Goal: Task Accomplishment & Management: Use online tool/utility

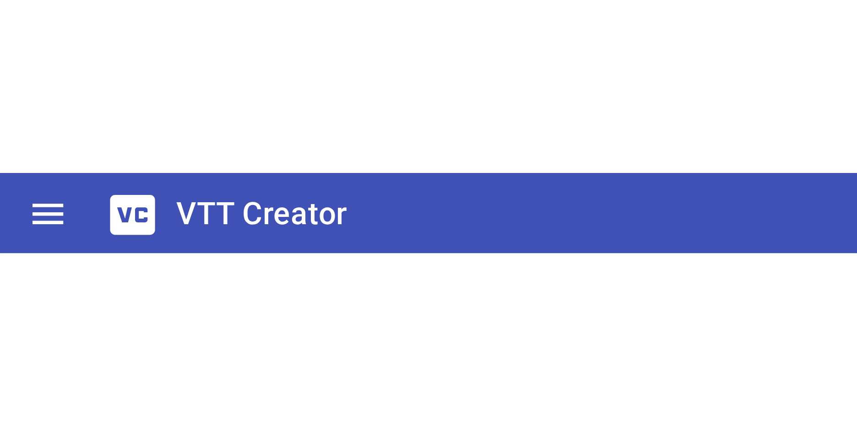
scroll to position [3, 0]
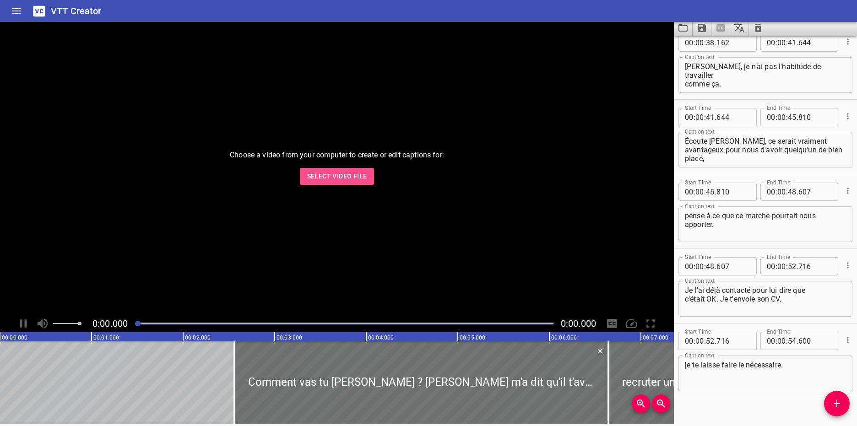
click at [229, 21] on span "Select Video File" at bounding box center [337, 176] width 60 height 11
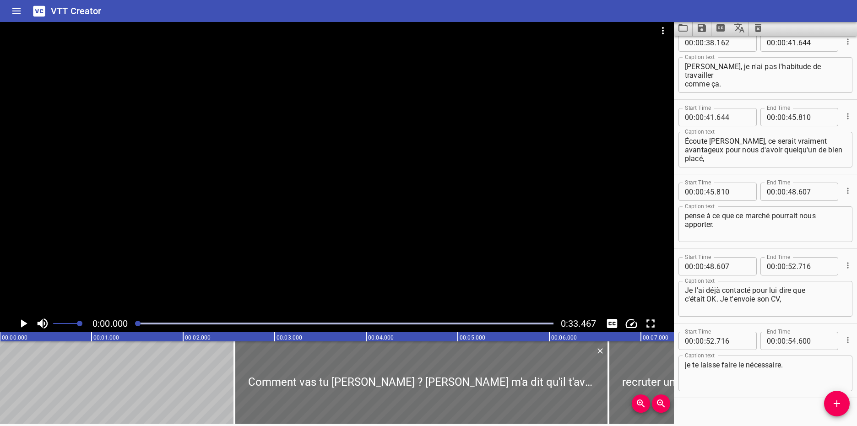
click at [21, 11] on icon "Home" at bounding box center [16, 10] width 8 height 5
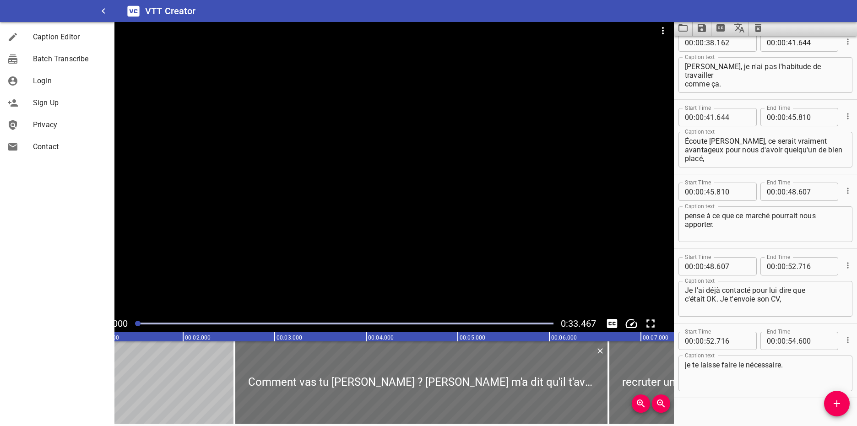
click at [155, 12] on h6 "VTT Creator" at bounding box center [170, 11] width 51 height 15
click at [133, 11] on icon at bounding box center [133, 10] width 12 height 11
click at [106, 11] on icon "button" at bounding box center [103, 10] width 11 height 11
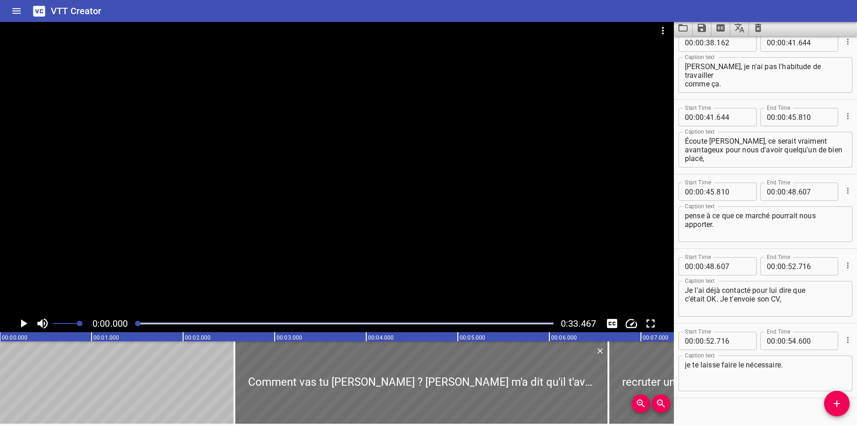
click at [39, 11] on icon at bounding box center [39, 10] width 12 height 11
click at [229, 21] on icon "Clear captions" at bounding box center [758, 28] width 6 height 8
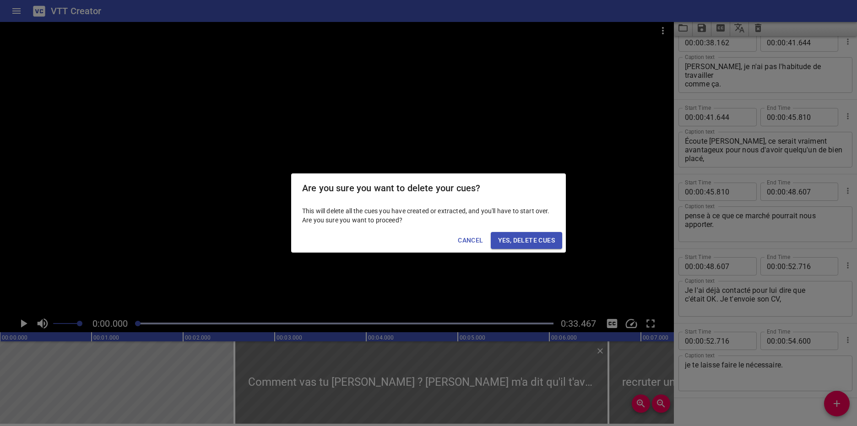
click at [229, 21] on span "Yes, Delete Cues" at bounding box center [526, 240] width 57 height 11
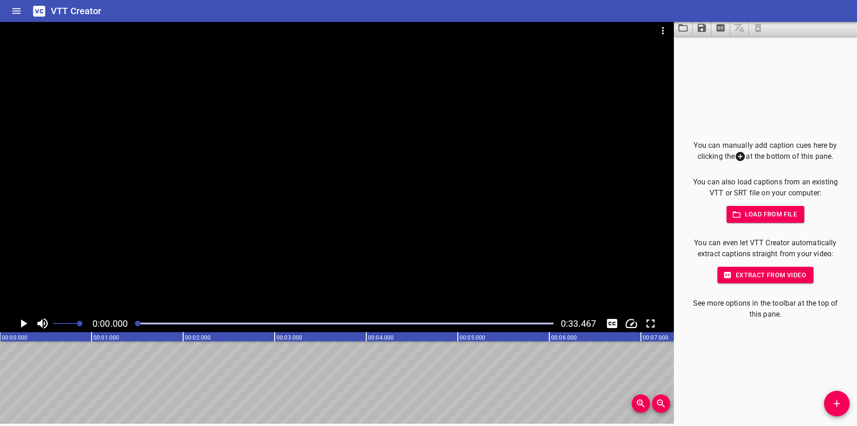
click at [229, 21] on div at bounding box center [337, 167] width 674 height 295
click at [229, 21] on icon "Video Options" at bounding box center [663, 30] width 11 height 11
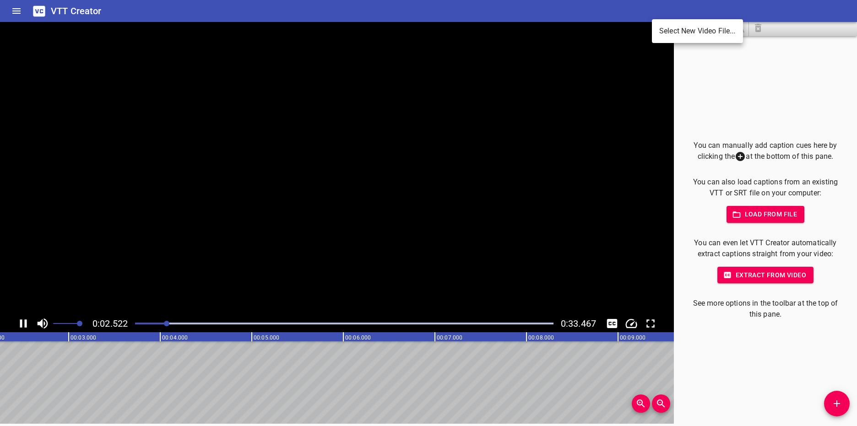
click at [229, 21] on div at bounding box center [428, 213] width 857 height 426
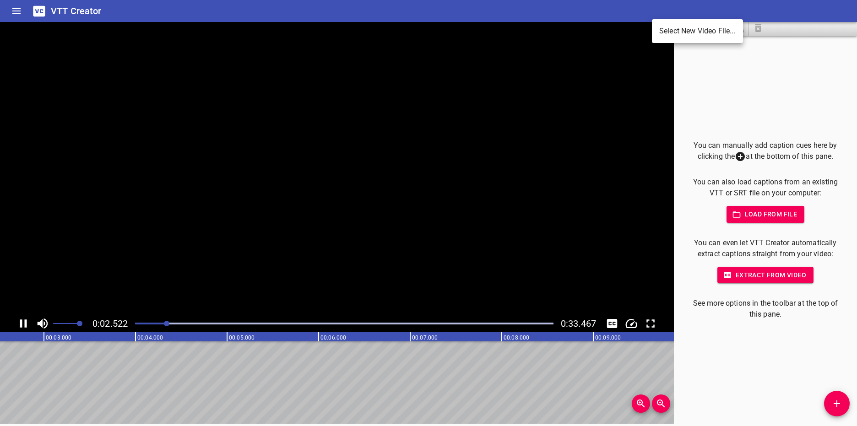
scroll to position [0, 0]
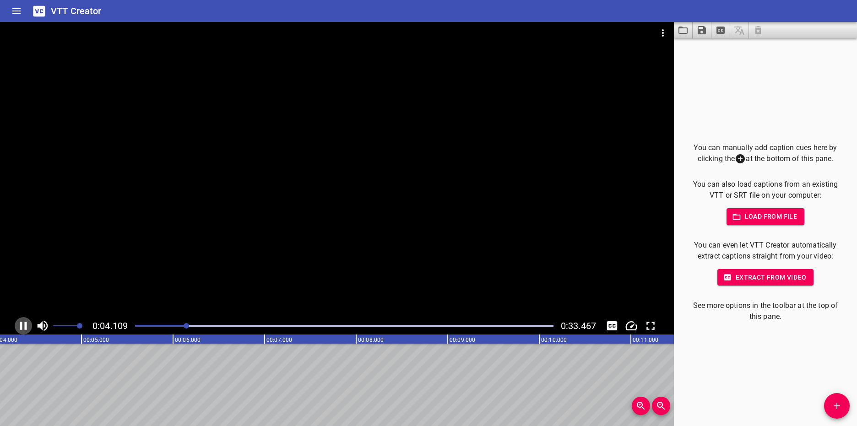
click at [25, 21] on icon "Play/Pause" at bounding box center [23, 326] width 7 height 8
click at [229, 21] on div at bounding box center [337, 169] width 674 height 295
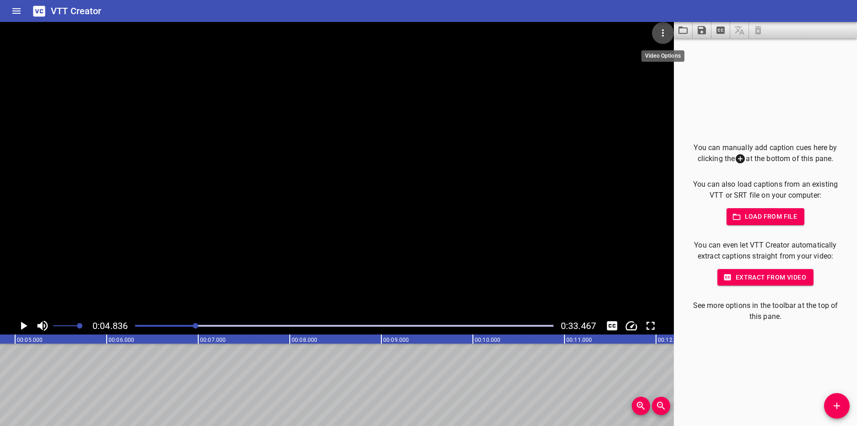
click at [229, 21] on icon "Video Options" at bounding box center [663, 32] width 11 height 11
click at [229, 21] on div at bounding box center [428, 213] width 857 height 426
click at [24, 21] on icon "Play/Pause" at bounding box center [24, 326] width 6 height 8
click at [24, 21] on icon "Play/Pause" at bounding box center [23, 326] width 14 height 14
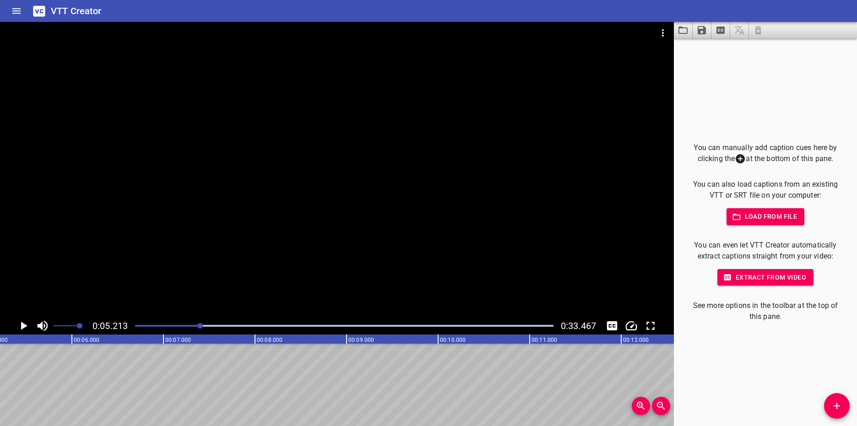
click at [229, 21] on div at bounding box center [337, 169] width 674 height 295
click at [229, 21] on span "Load from file" at bounding box center [766, 216] width 64 height 11
click at [229, 21] on div at bounding box center [337, 169] width 674 height 295
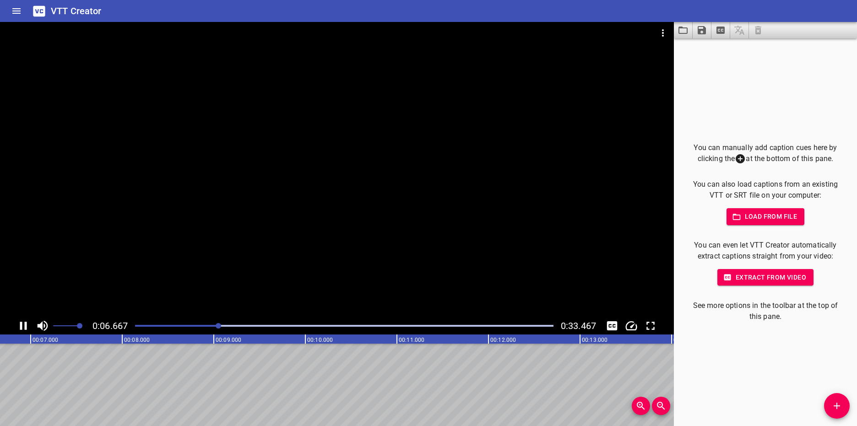
click at [229, 21] on div at bounding box center [337, 169] width 674 height 295
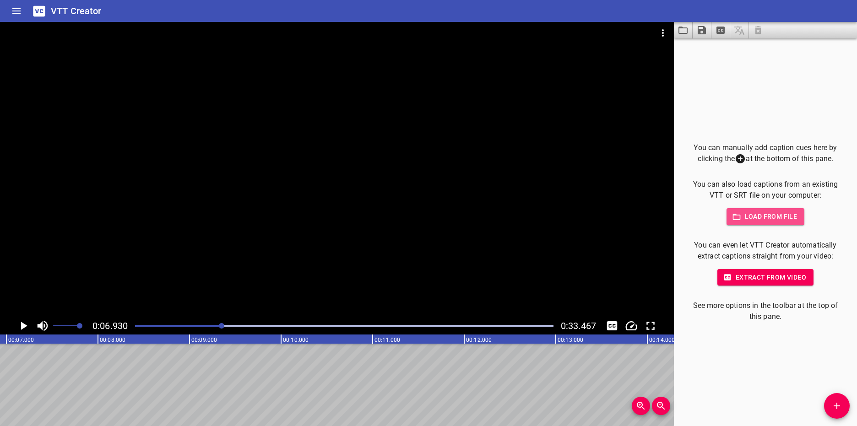
click at [229, 21] on span "Load from file" at bounding box center [766, 216] width 64 height 11
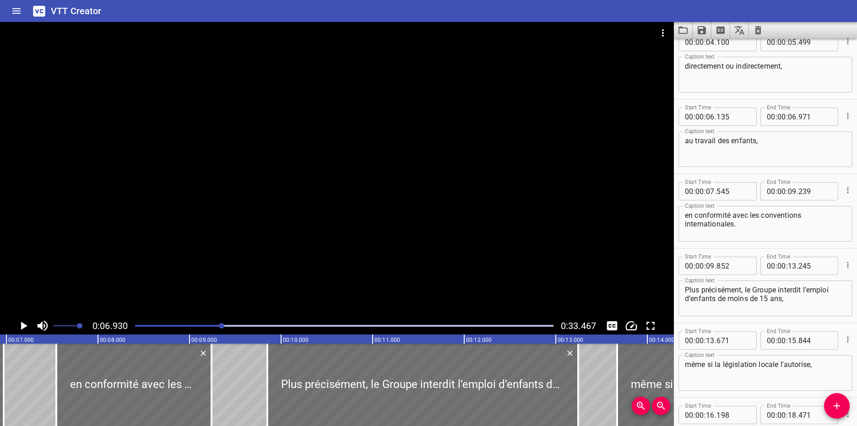
scroll to position [0, 0]
